Goal: Task Accomplishment & Management: Complete application form

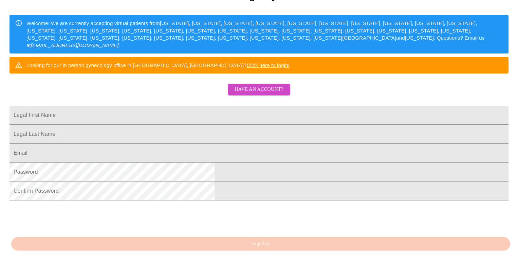
scroll to position [102, 0]
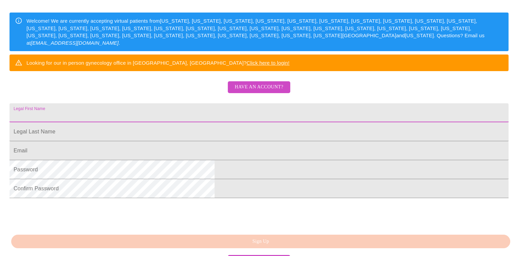
click at [187, 122] on input "Legal First Name" at bounding box center [258, 112] width 499 height 19
type input "[PERSON_NAME]"
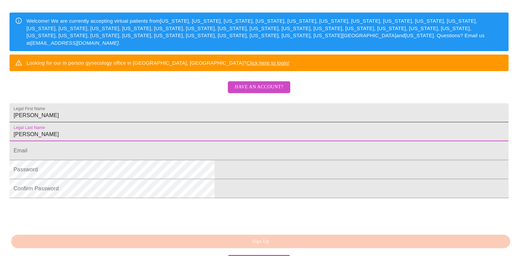
type input "[PERSON_NAME]"
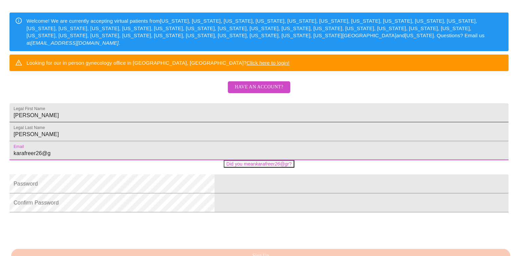
type input "[EMAIL_ADDRESS][DOMAIN_NAME]"
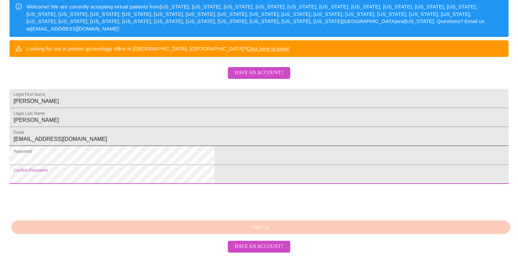
scroll to position [168, 0]
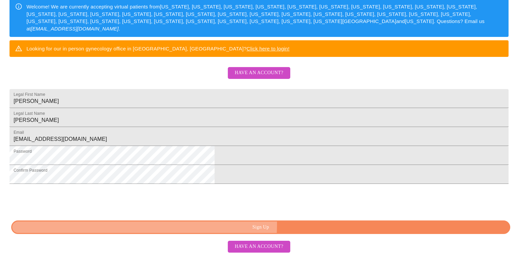
click at [291, 226] on span "Sign Up" at bounding box center [260, 228] width 483 height 8
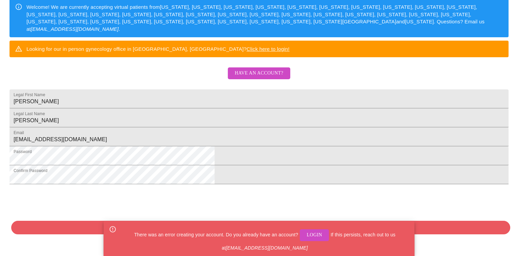
click at [310, 237] on span "Login" at bounding box center [314, 235] width 16 height 8
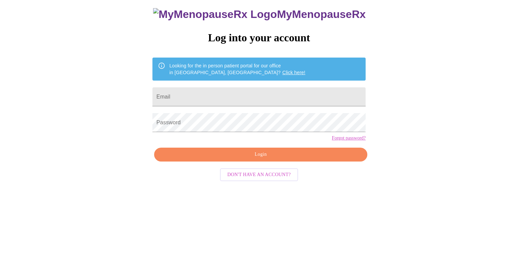
scroll to position [7, 0]
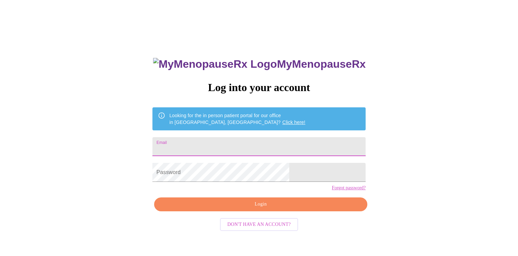
click at [272, 137] on input "Email" at bounding box center [258, 146] width 213 height 19
type input "[EMAIL_ADDRESS][DOMAIN_NAME]"
click at [288, 209] on span "Login" at bounding box center [260, 204] width 197 height 8
click at [243, 211] on button "Login" at bounding box center [260, 205] width 213 height 14
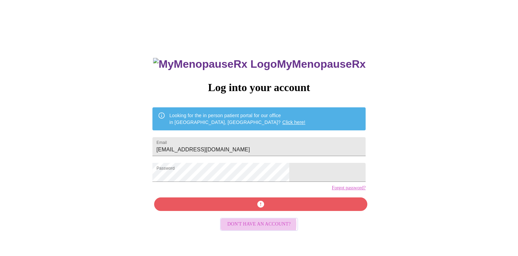
click at [246, 229] on span "Don't have an account?" at bounding box center [258, 224] width 63 height 8
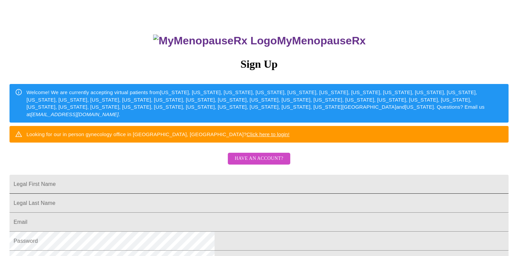
scroll to position [75, 0]
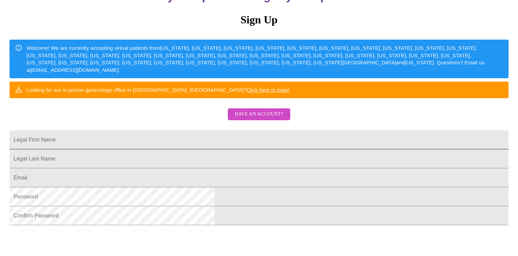
click at [189, 150] on input "Legal First Name" at bounding box center [258, 140] width 499 height 19
type input "[PERSON_NAME]"
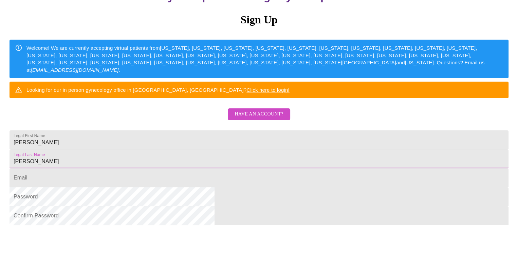
type input "[PERSON_NAME]"
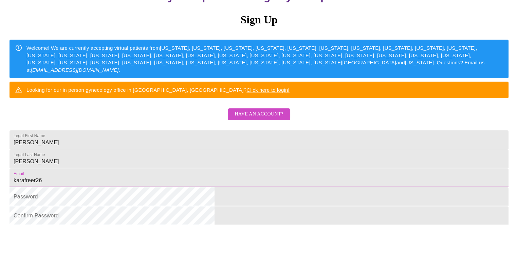
type input "[EMAIL_ADDRESS][DOMAIN_NAME]"
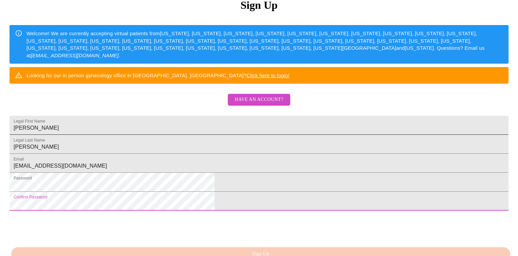
scroll to position [168, 0]
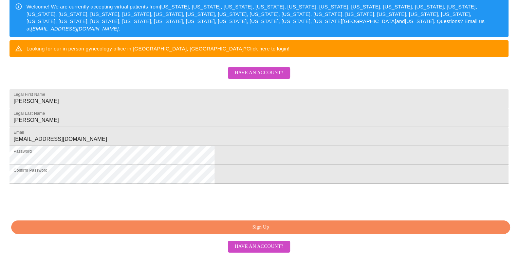
click at [289, 229] on span "Sign Up" at bounding box center [260, 228] width 483 height 8
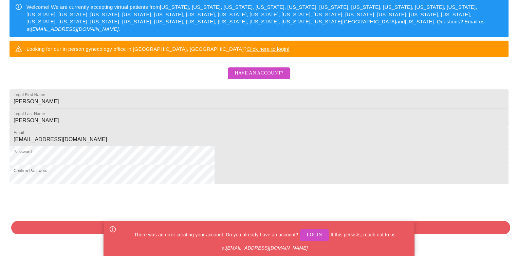
click at [311, 234] on span "Login" at bounding box center [314, 235] width 16 height 8
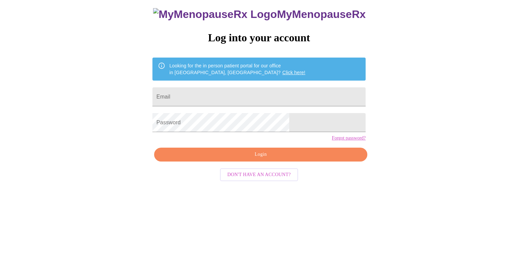
scroll to position [7, 0]
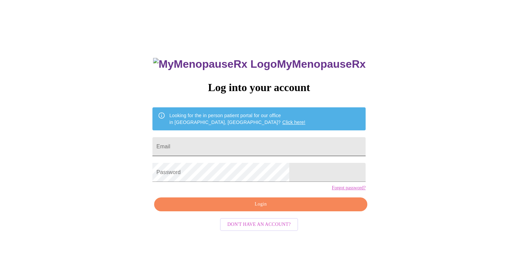
click at [235, 145] on input "Email" at bounding box center [258, 146] width 213 height 19
type input "[EMAIL_ADDRESS][DOMAIN_NAME]"
click at [271, 209] on span "Login" at bounding box center [260, 204] width 197 height 8
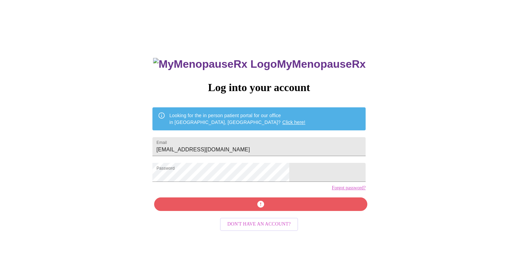
click at [331, 191] on link "Forgot password?" at bounding box center [348, 188] width 34 height 5
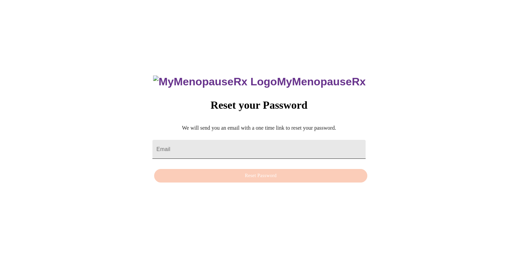
click at [253, 141] on input "Email" at bounding box center [258, 149] width 213 height 19
type input "[EMAIL_ADDRESS][DOMAIN_NAME]"
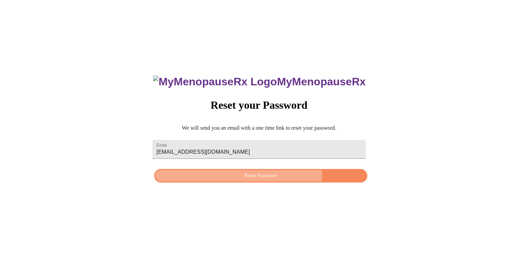
click at [217, 172] on span "Reset Password" at bounding box center [260, 176] width 197 height 8
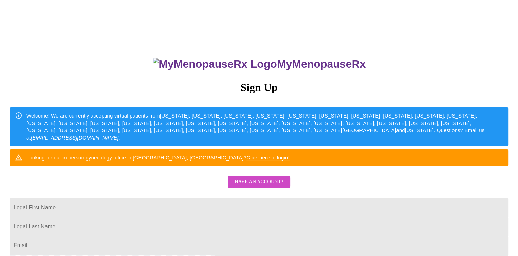
scroll to position [168, 0]
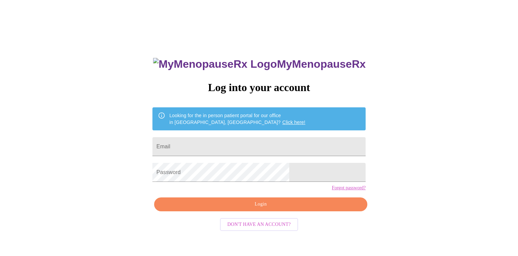
scroll to position [168, 0]
